Goal: Transaction & Acquisition: Purchase product/service

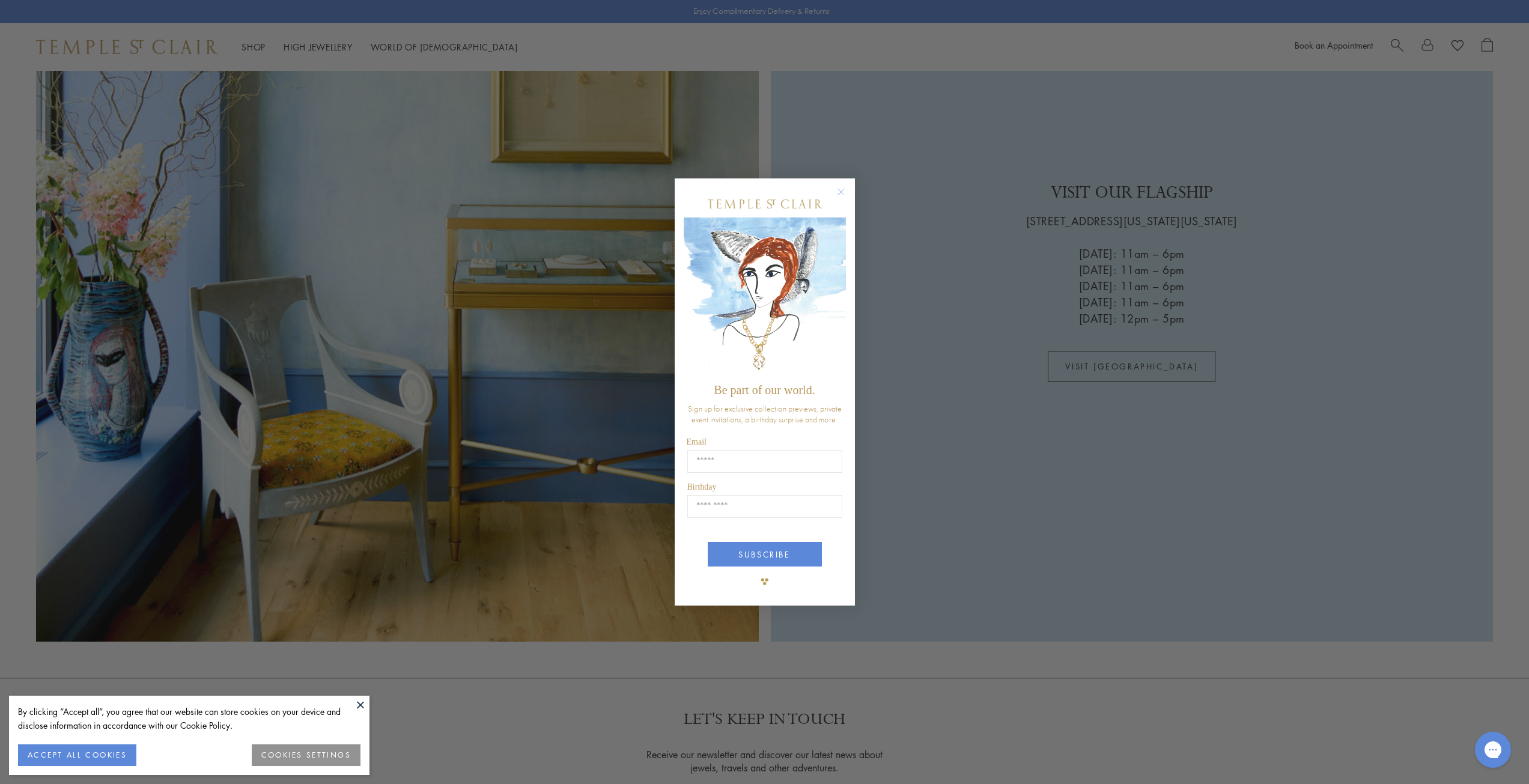
scroll to position [2763, 0]
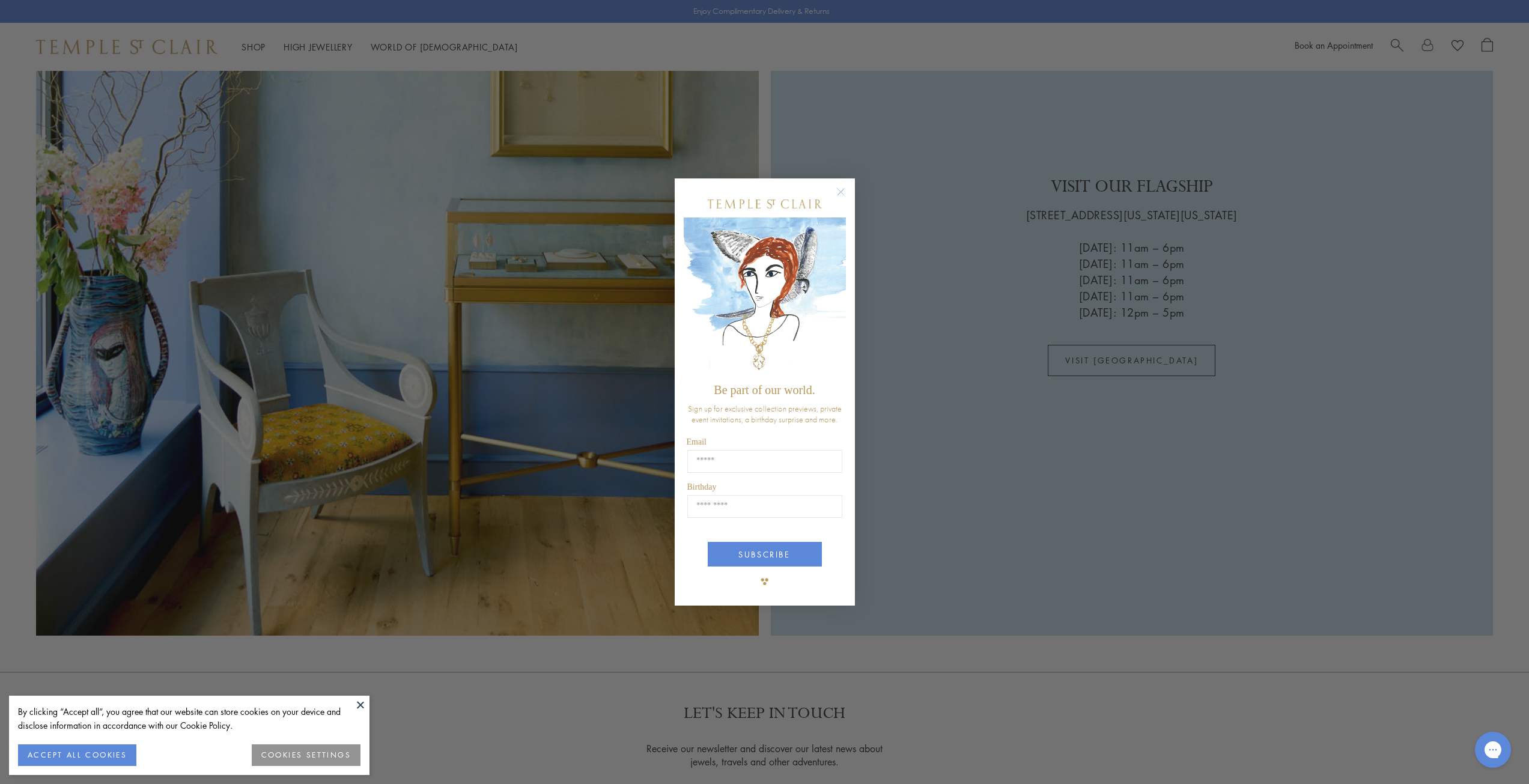
click at [848, 189] on circle "Close dialog" at bounding box center [841, 192] width 14 height 14
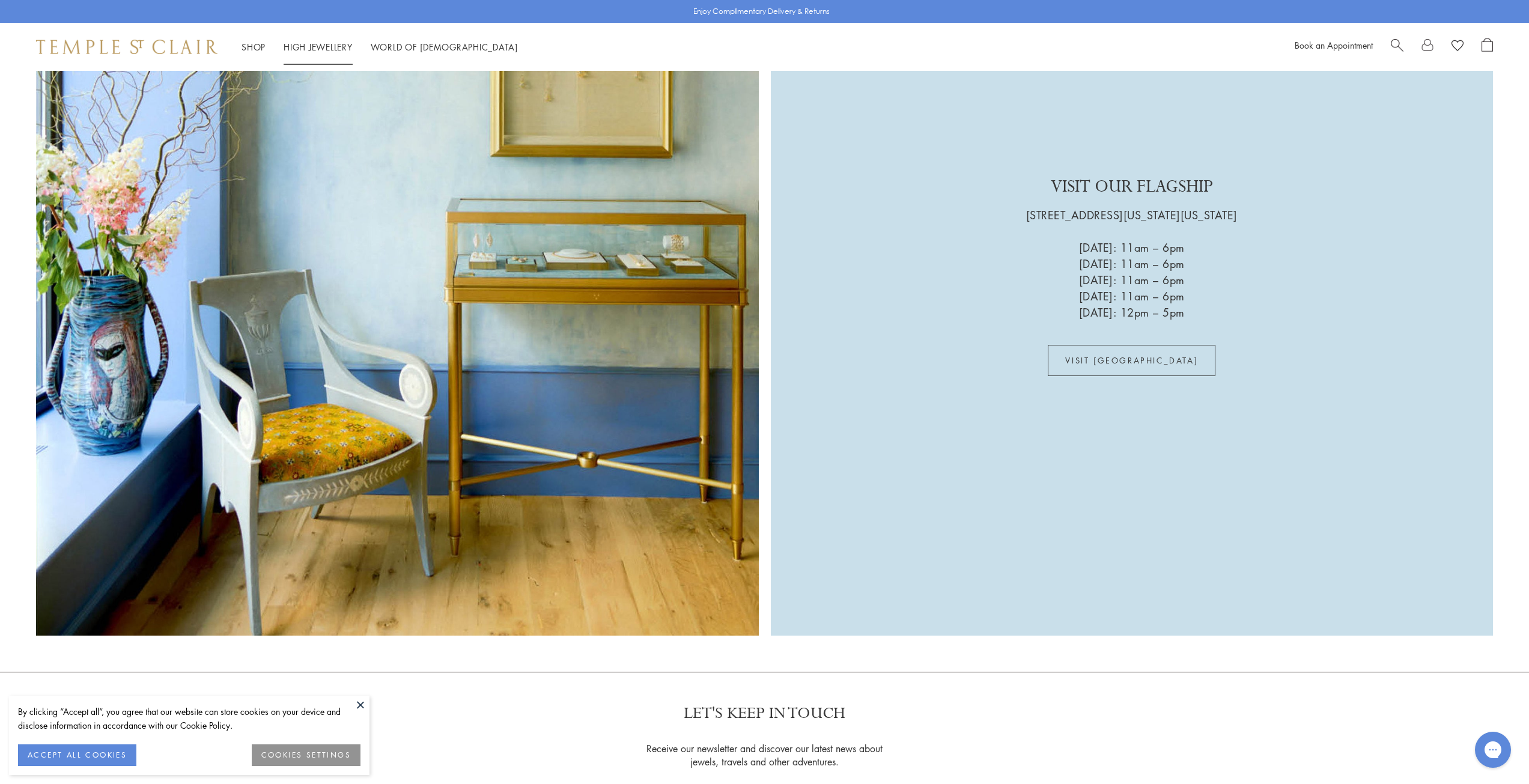
click at [313, 43] on link "High Jewellery High Jewellery" at bounding box center [318, 47] width 69 height 12
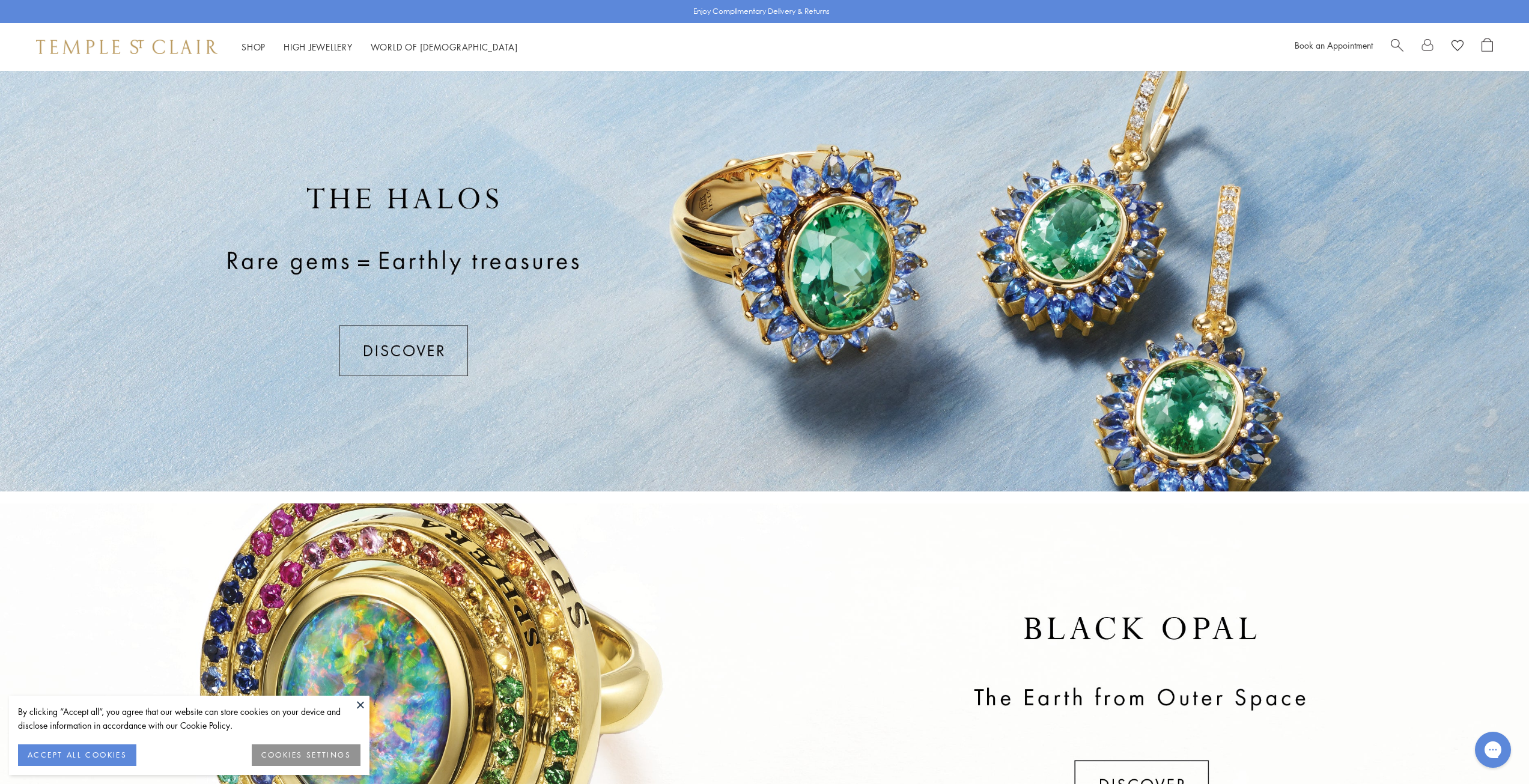
click at [389, 347] on div at bounding box center [764, 282] width 1529 height 421
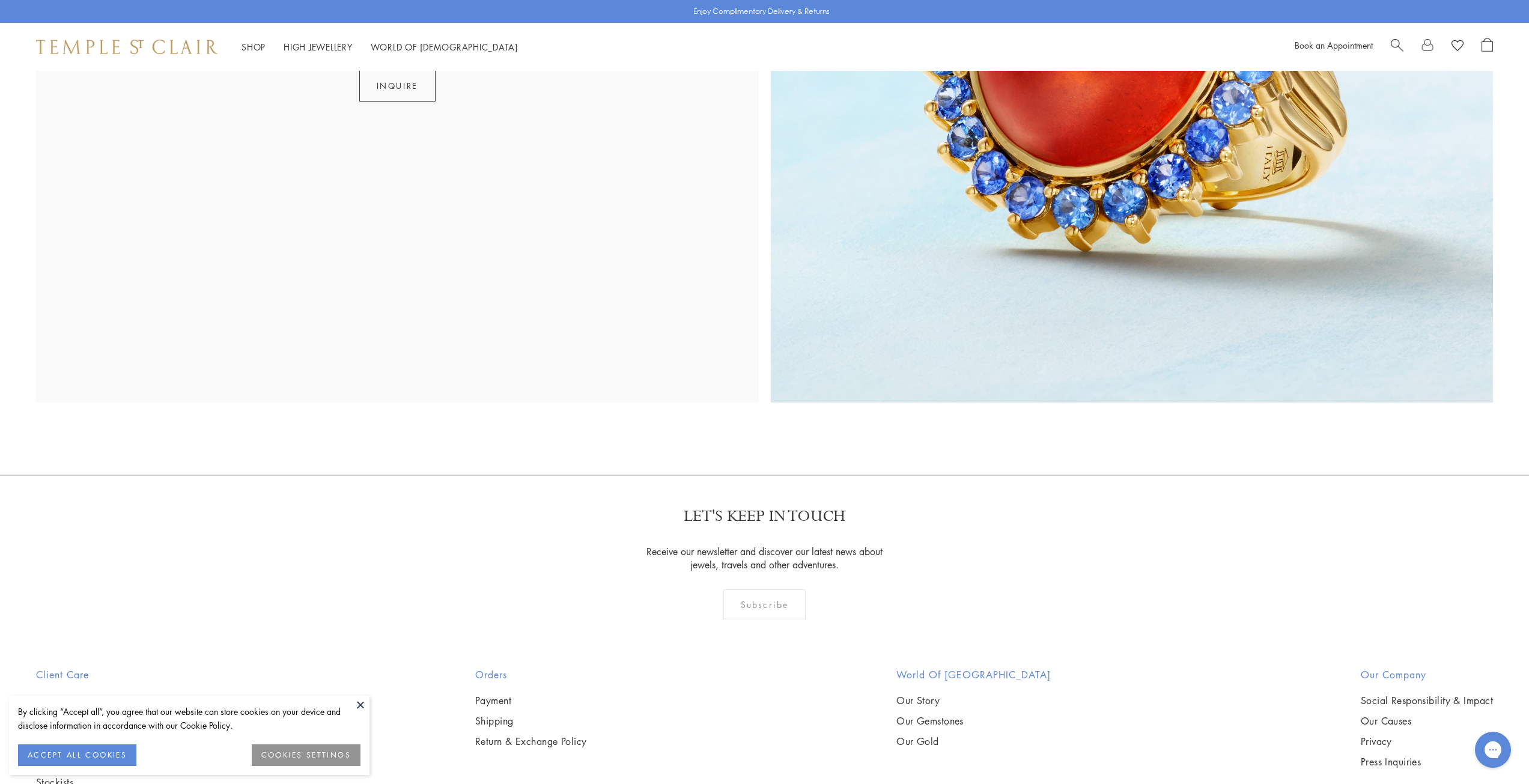
scroll to position [3152, 0]
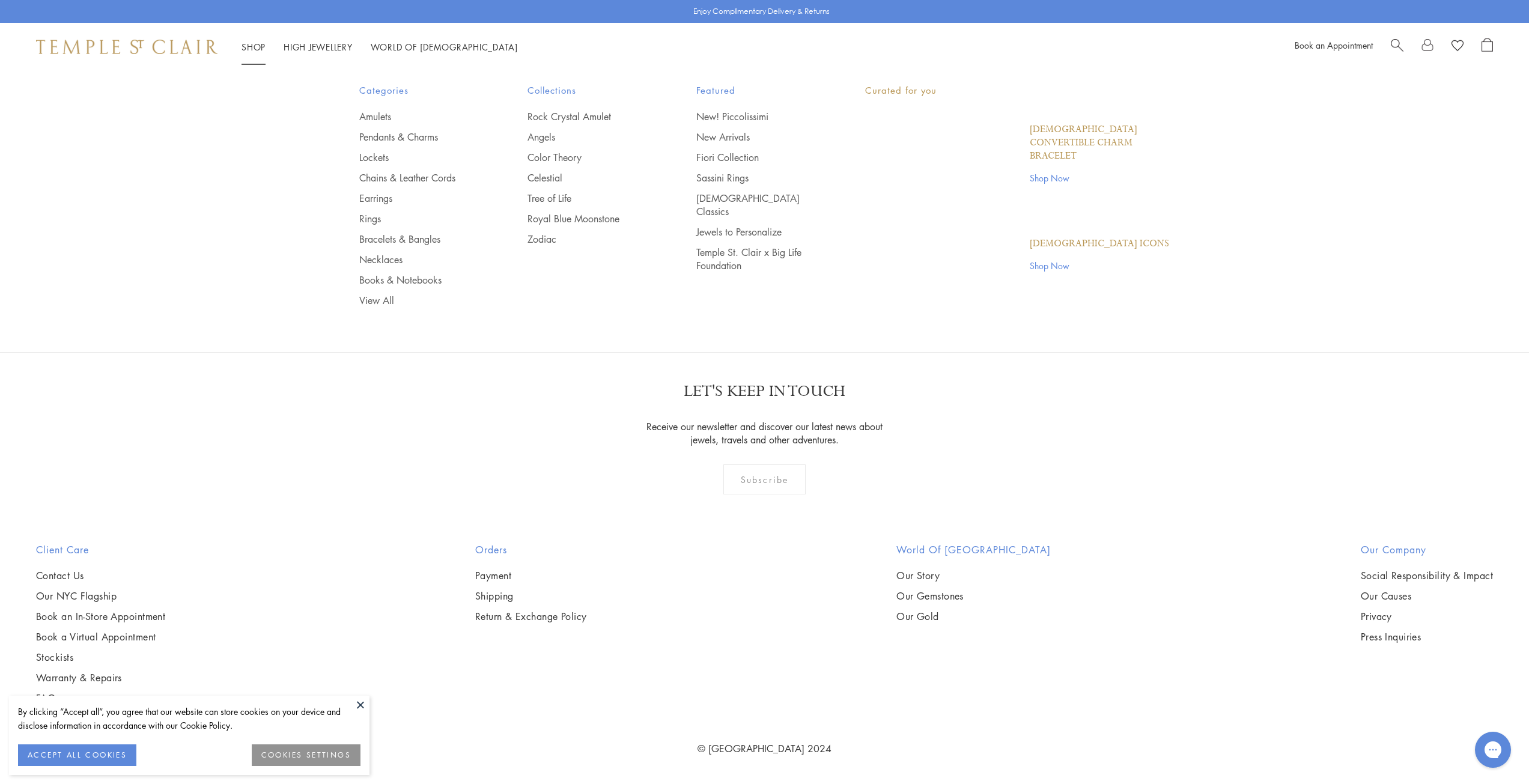
click at [243, 47] on link "Shop Shop" at bounding box center [253, 47] width 24 height 12
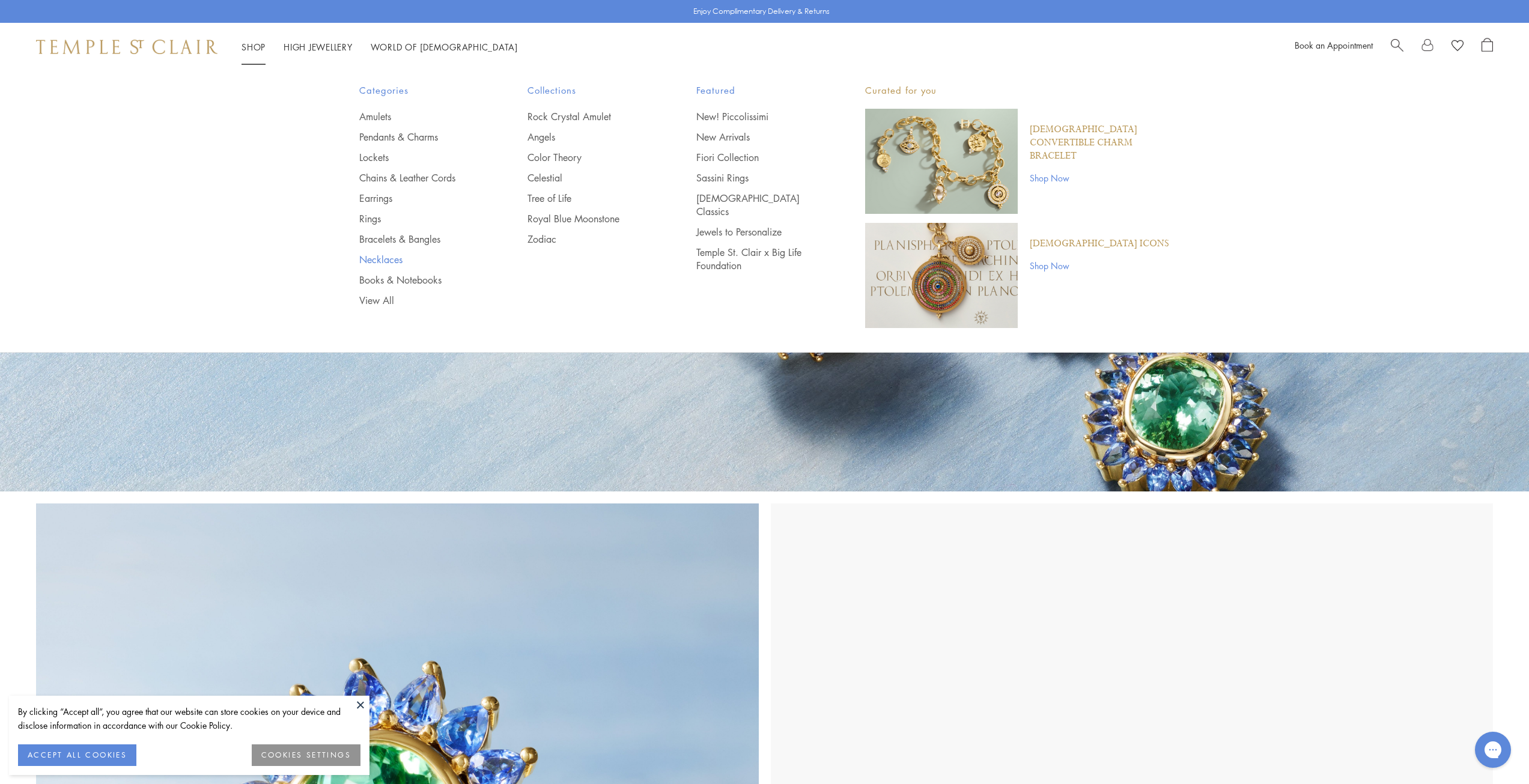
click at [389, 256] on link "Necklaces" at bounding box center [419, 259] width 121 height 13
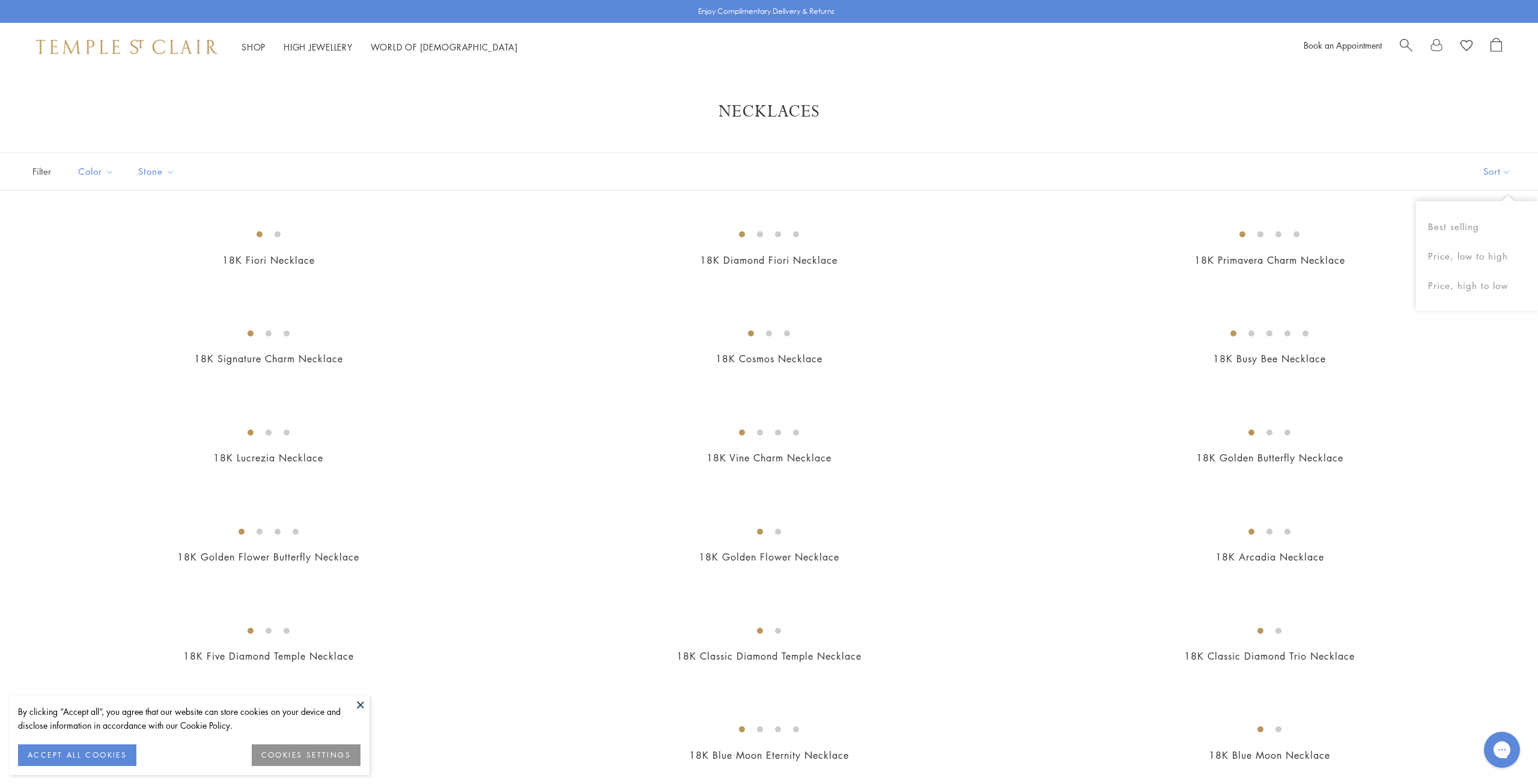
click at [1482, 174] on button "Sort" at bounding box center [1498, 172] width 82 height 37
click at [1500, 168] on button "Sort" at bounding box center [1488, 172] width 82 height 37
click at [1475, 277] on button "Price, high to low" at bounding box center [1477, 285] width 122 height 29
